Goal: Check status: Check status

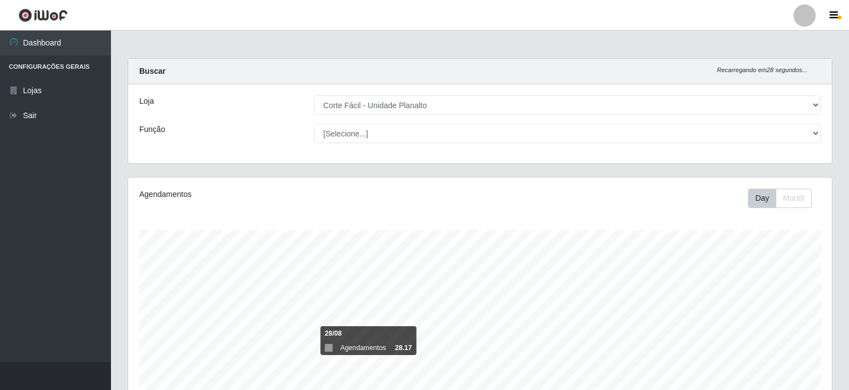
select select "202"
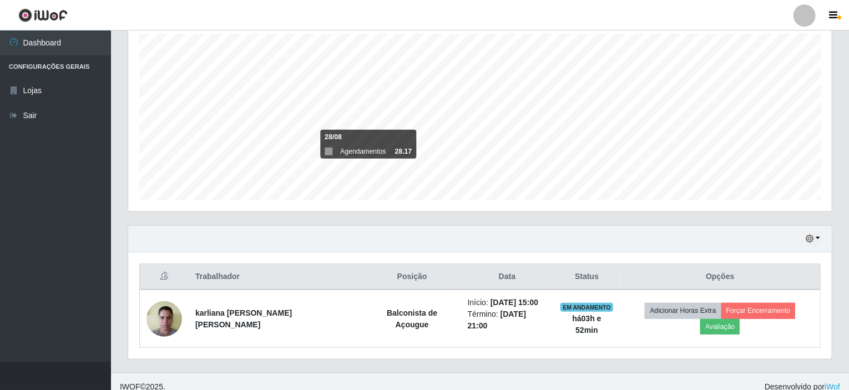
scroll to position [230, 703]
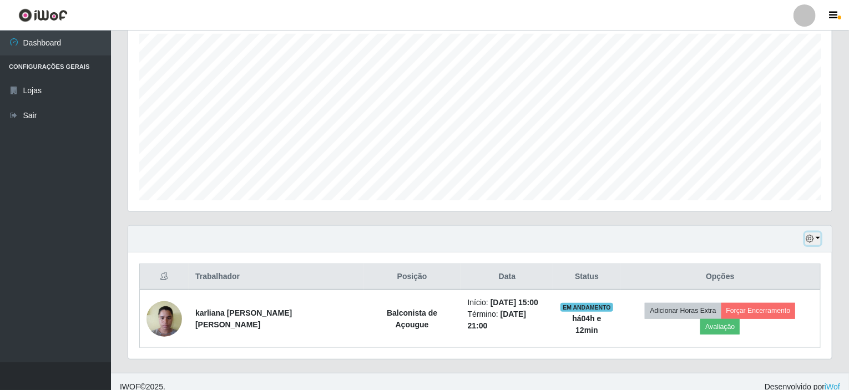
click at [819, 240] on button "button" at bounding box center [813, 238] width 16 height 13
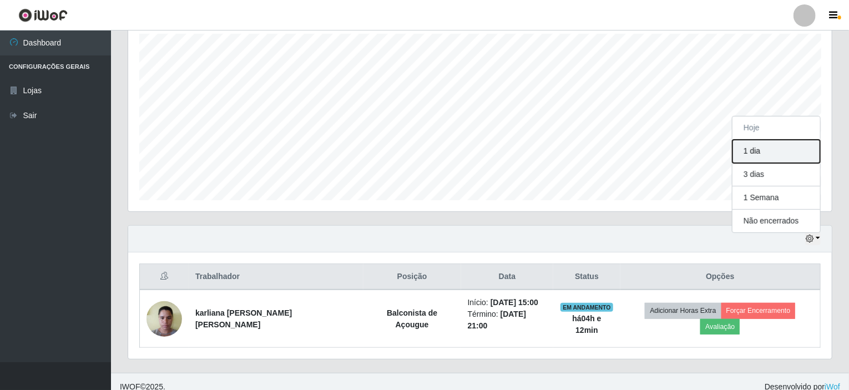
click at [776, 143] on button "1 dia" at bounding box center [776, 151] width 88 height 23
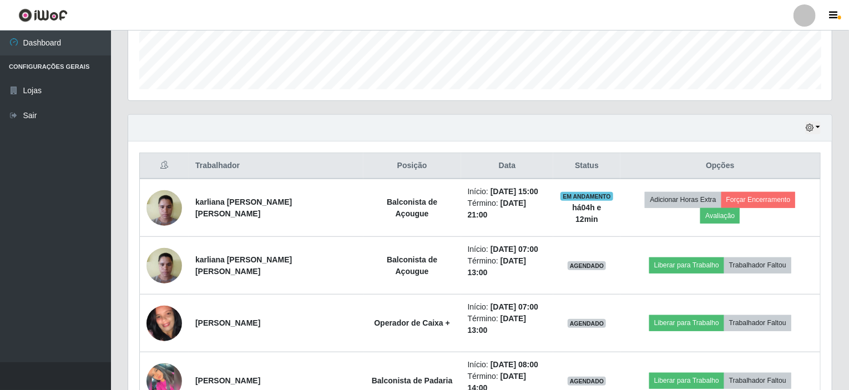
scroll to position [344, 0]
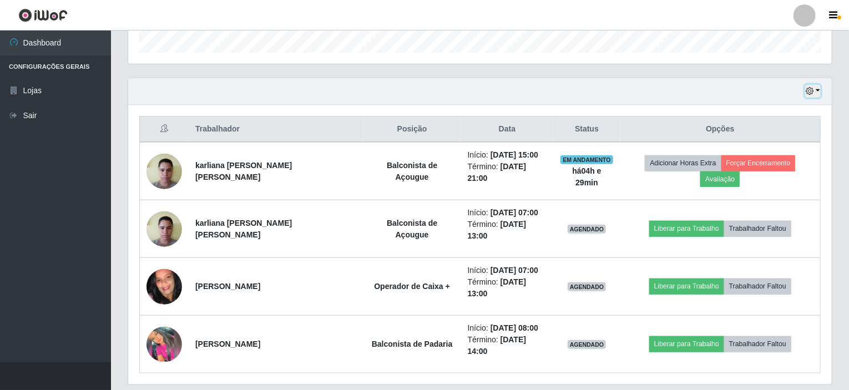
click at [819, 90] on button "button" at bounding box center [813, 91] width 16 height 13
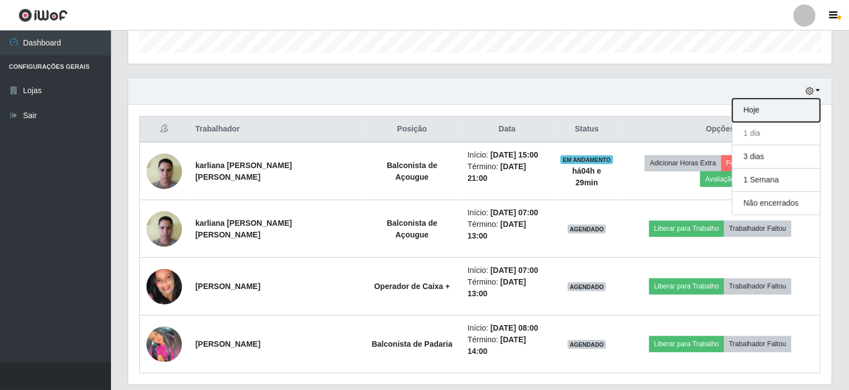
click at [763, 109] on button "Hoje" at bounding box center [776, 110] width 88 height 23
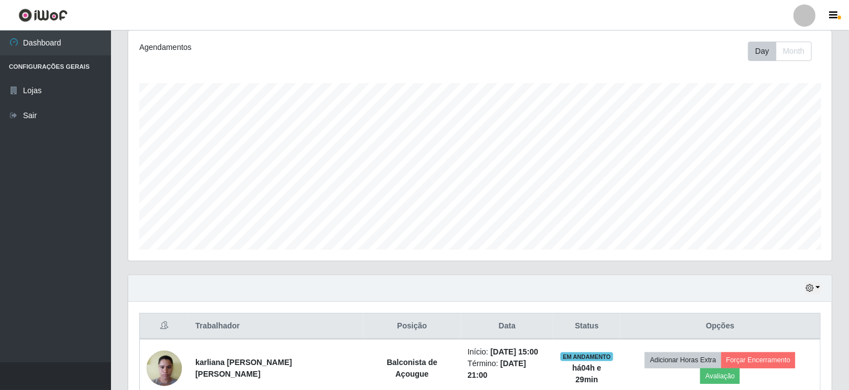
scroll to position [196, 0]
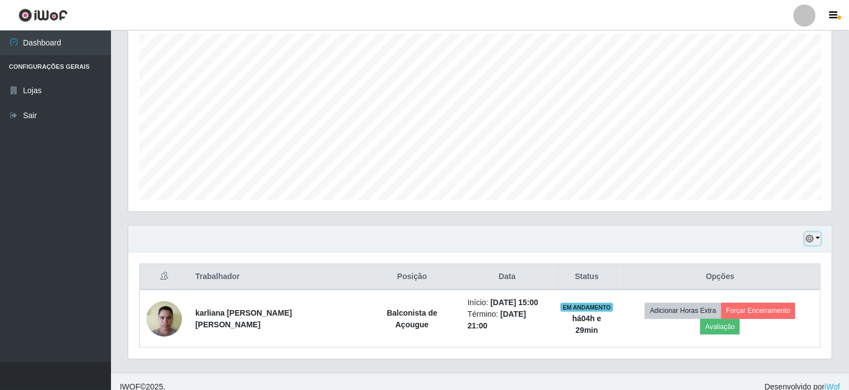
click at [817, 236] on button "button" at bounding box center [813, 238] width 16 height 13
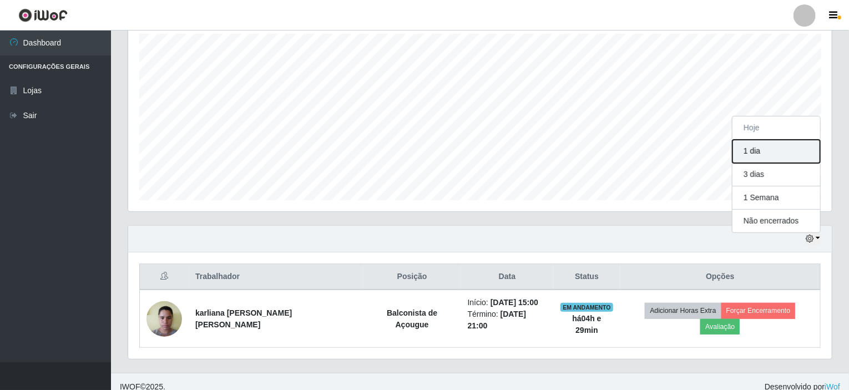
click at [771, 155] on button "1 dia" at bounding box center [776, 151] width 88 height 23
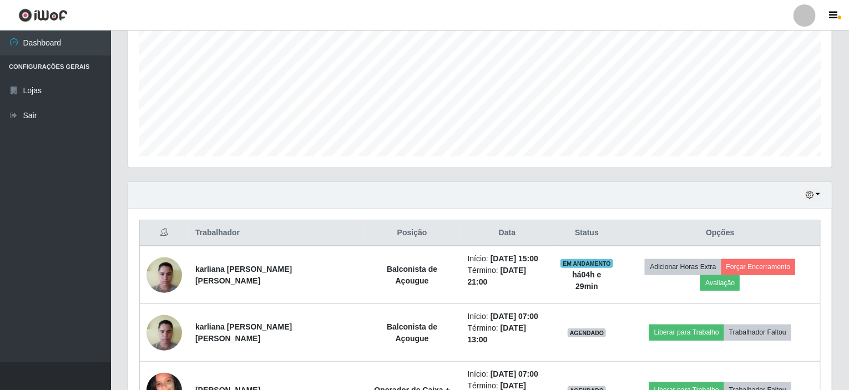
scroll to position [344, 0]
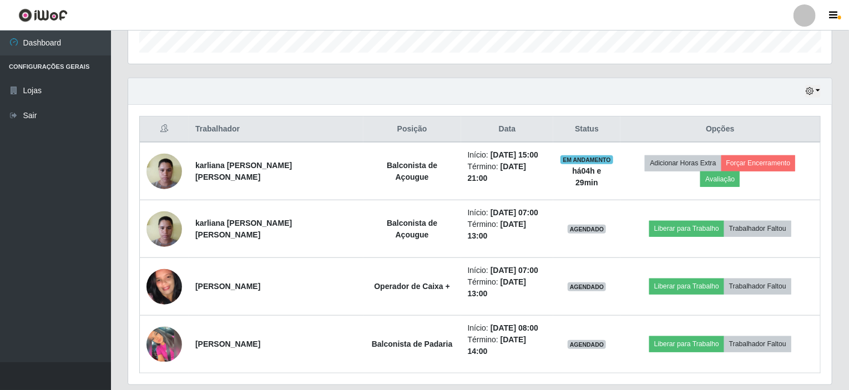
click at [821, 88] on div "Hoje 1 dia 3 dias 1 Semana Não encerrados" at bounding box center [479, 91] width 703 height 27
click at [819, 87] on button "button" at bounding box center [813, 91] width 16 height 13
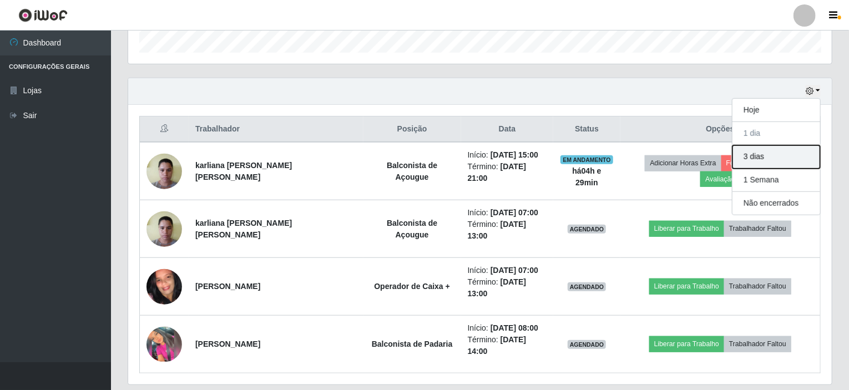
click at [768, 158] on button "3 dias" at bounding box center [776, 156] width 88 height 23
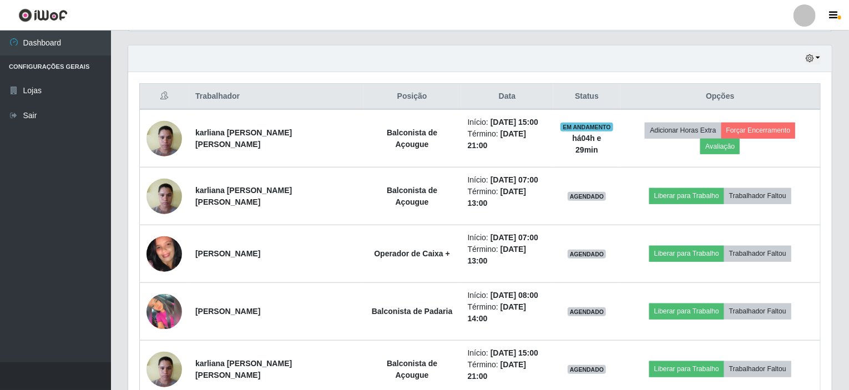
scroll to position [393, 0]
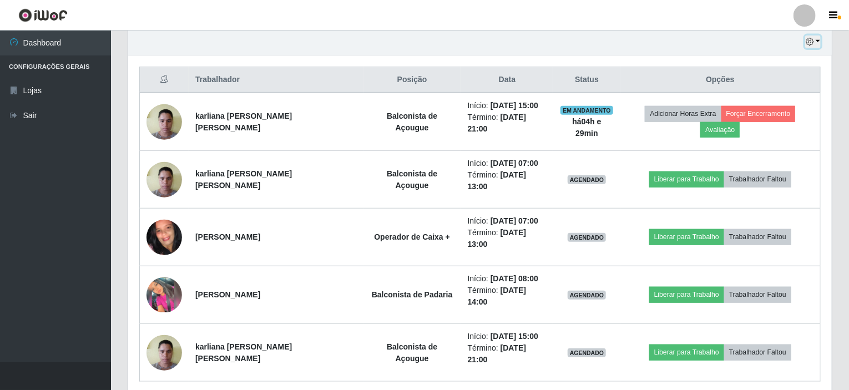
click at [819, 39] on button "button" at bounding box center [813, 42] width 16 height 13
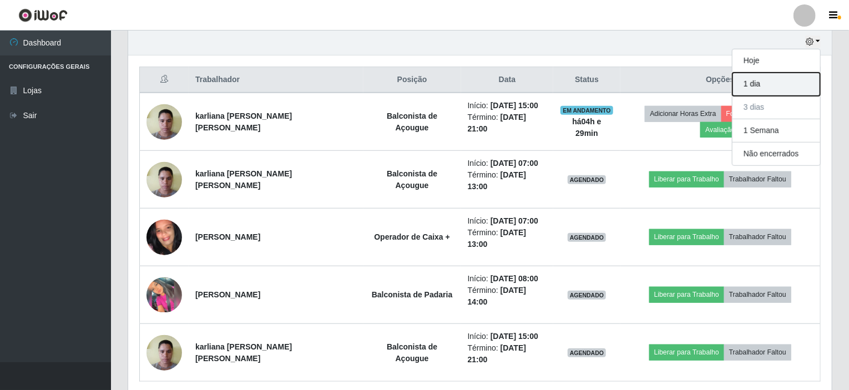
click at [771, 82] on button "1 dia" at bounding box center [776, 84] width 88 height 23
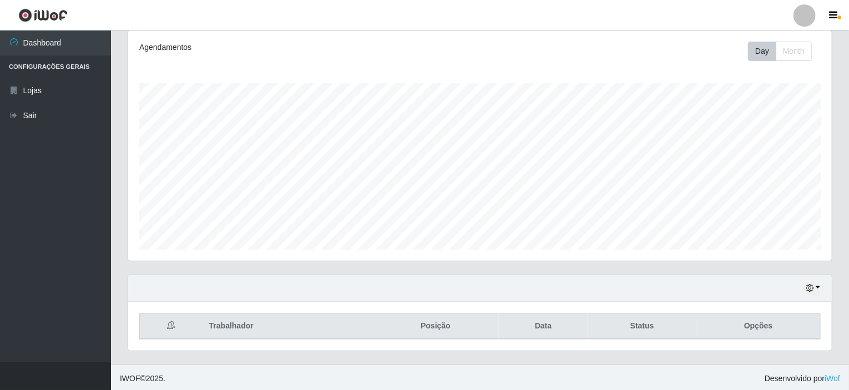
scroll to position [344, 0]
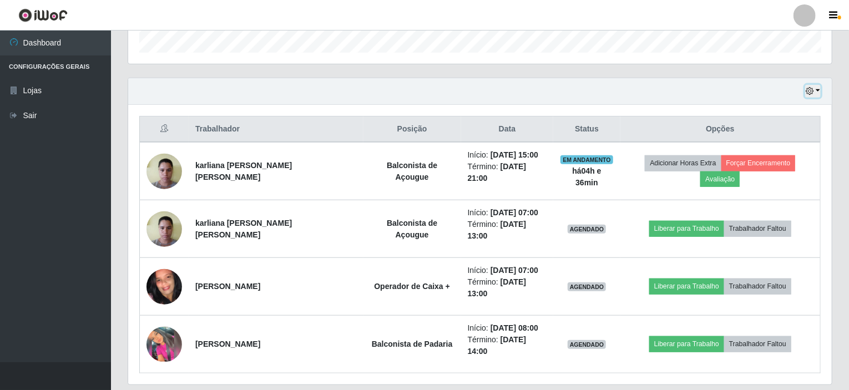
click at [820, 90] on button "button" at bounding box center [813, 91] width 16 height 13
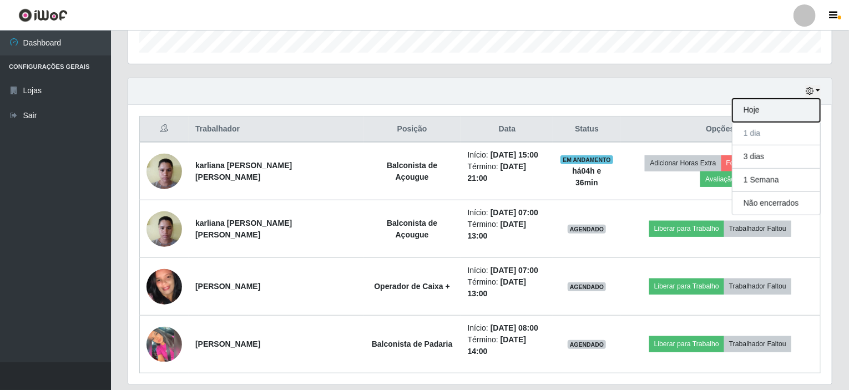
click at [758, 112] on button "Hoje" at bounding box center [776, 110] width 88 height 23
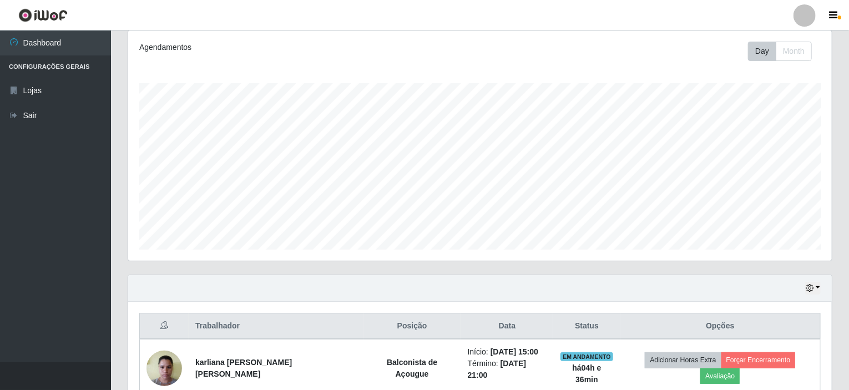
scroll to position [196, 0]
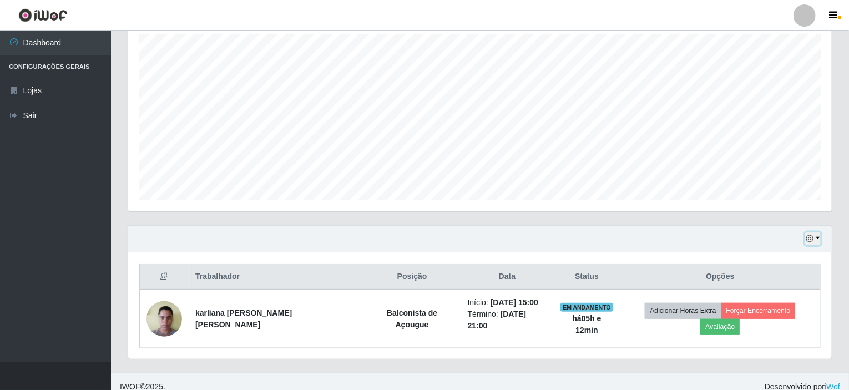
click at [820, 235] on button "button" at bounding box center [813, 238] width 16 height 13
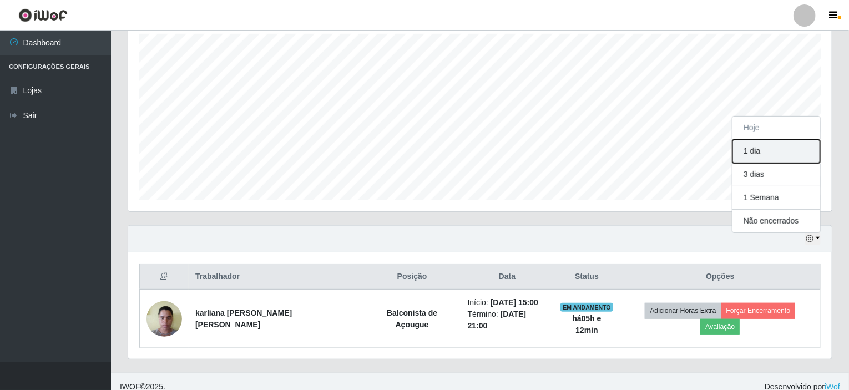
click at [750, 150] on button "1 dia" at bounding box center [776, 151] width 88 height 23
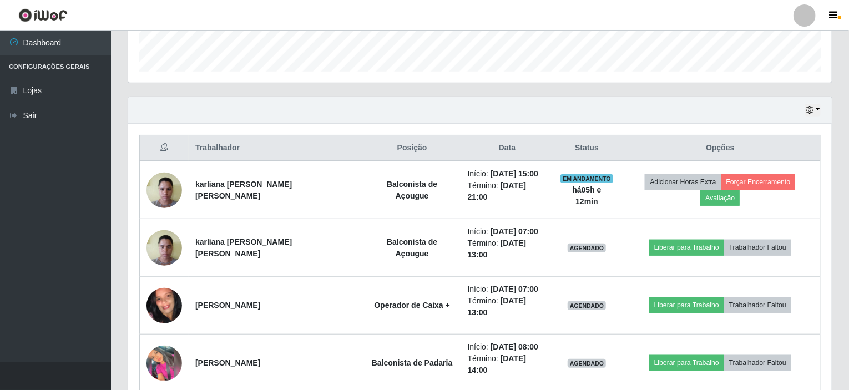
scroll to position [344, 0]
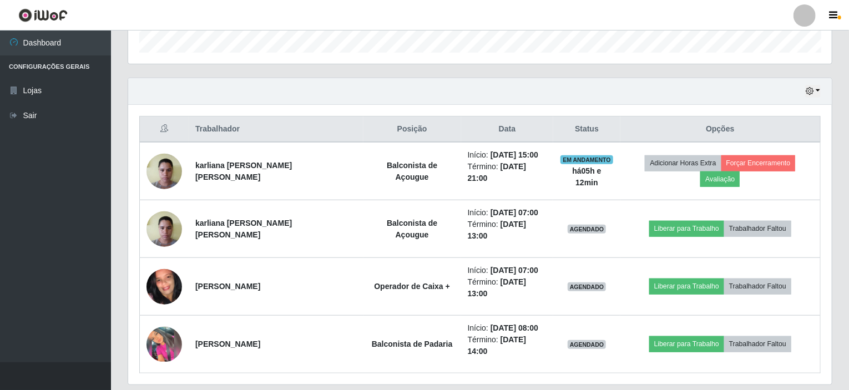
click at [821, 88] on div "Hoje 1 dia 3 dias 1 Semana Não encerrados" at bounding box center [479, 91] width 703 height 27
click at [820, 89] on button "button" at bounding box center [813, 91] width 16 height 13
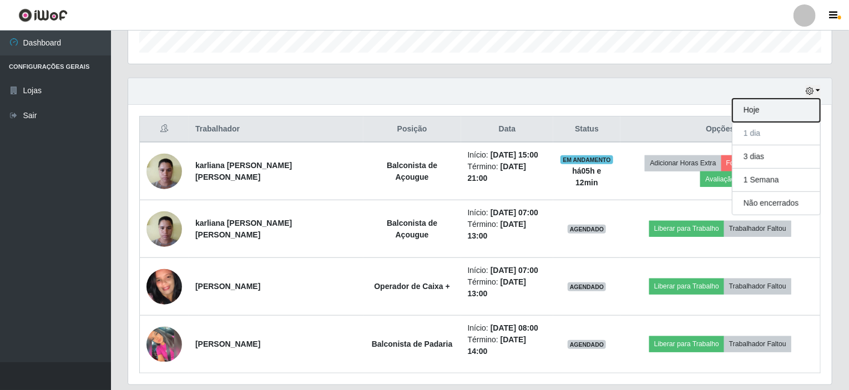
click at [777, 109] on button "Hoje" at bounding box center [776, 110] width 88 height 23
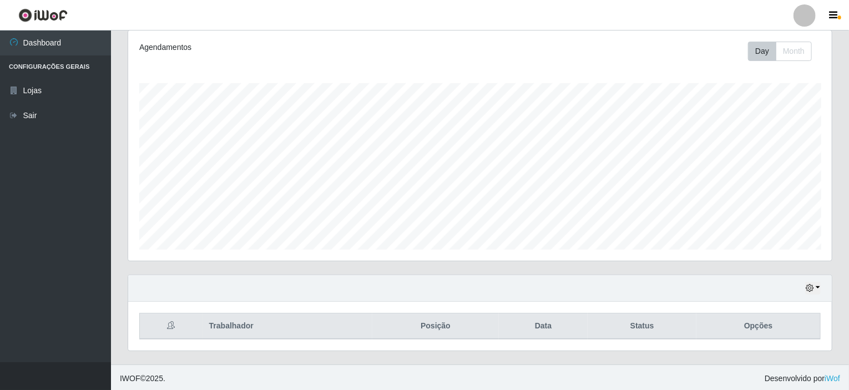
scroll to position [196, 0]
